Goal: Task Accomplishment & Management: Complete application form

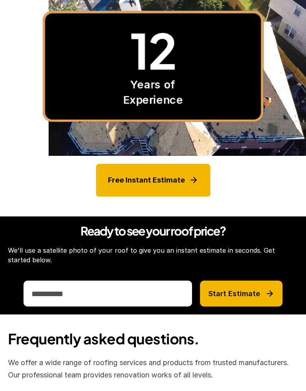
scroll to position [643, 0]
click at [123, 173] on link "Free Instant Estimate" at bounding box center [153, 180] width 114 height 33
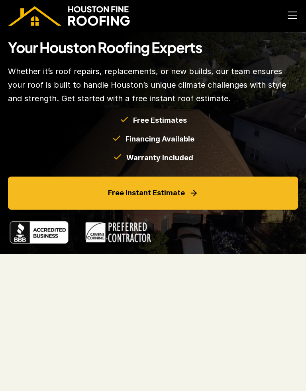
click at [113, 194] on p "Free Instant Estimate" at bounding box center [146, 193] width 77 height 12
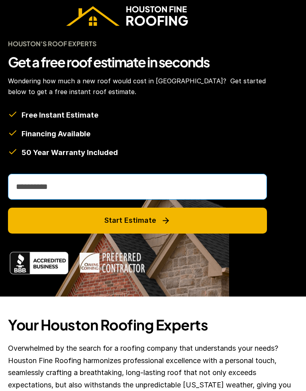
click at [42, 189] on input "email" at bounding box center [137, 187] width 259 height 26
type input "**********"
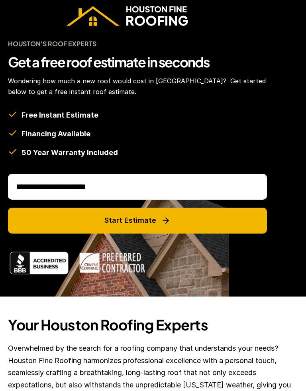
click at [111, 222] on p "Start Estimate" at bounding box center [131, 220] width 52 height 9
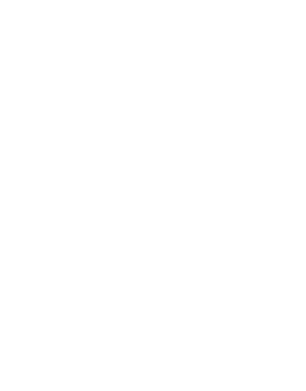
scroll to position [57, 0]
